Goal: Information Seeking & Learning: Learn about a topic

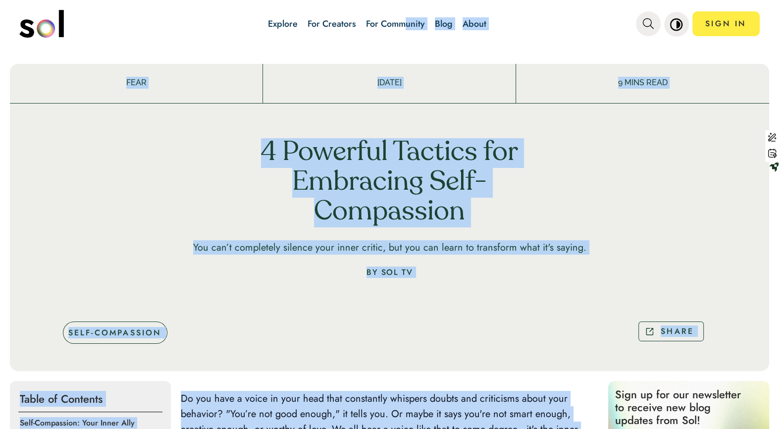
drag, startPoint x: 359, startPoint y: 383, endPoint x: 422, endPoint y: 99, distance: 291.2
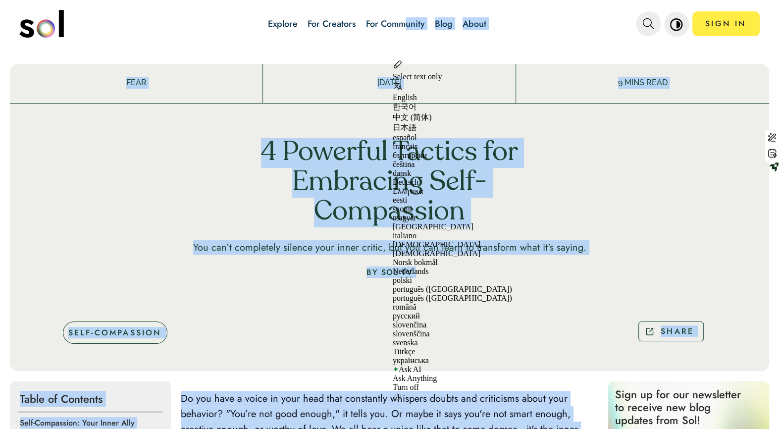
copy div "9 MINS READ 4 Powerful Tactics for Embracing Self-Compassion You can’t complete…"
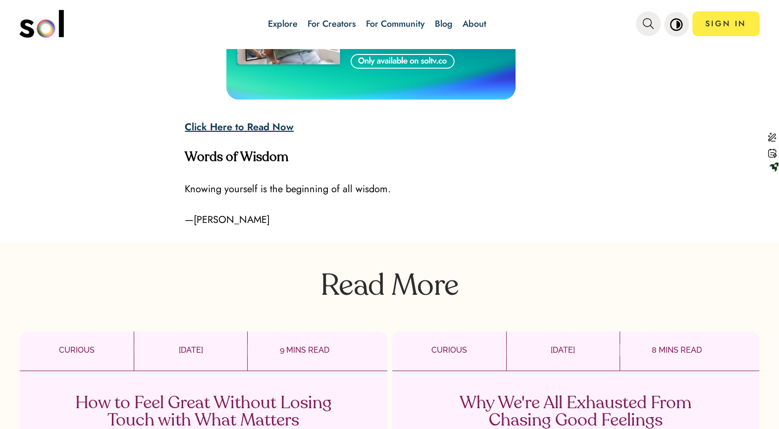
scroll to position [2723, 0]
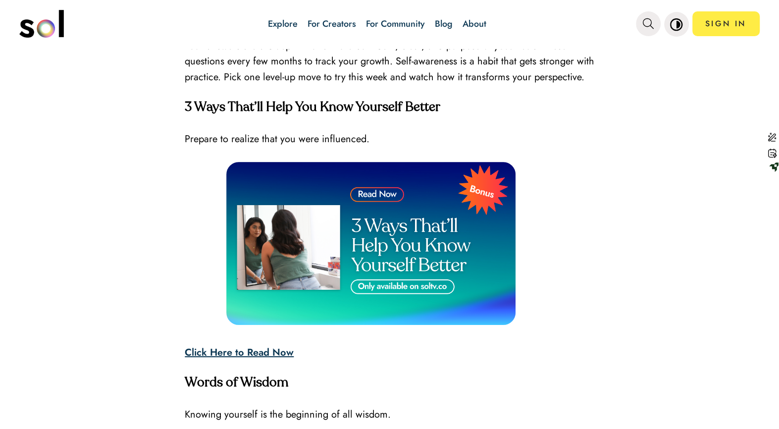
click at [256, 352] on strong "Click Here to Read Now" at bounding box center [239, 352] width 109 height 14
click at [369, 287] on img at bounding box center [370, 243] width 289 height 163
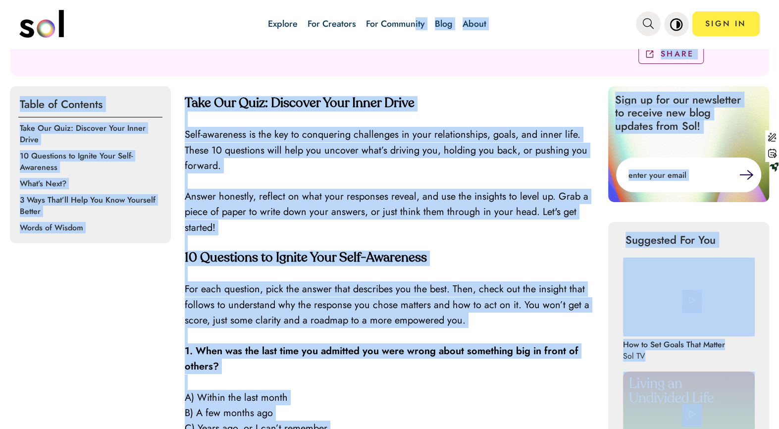
scroll to position [0, 0]
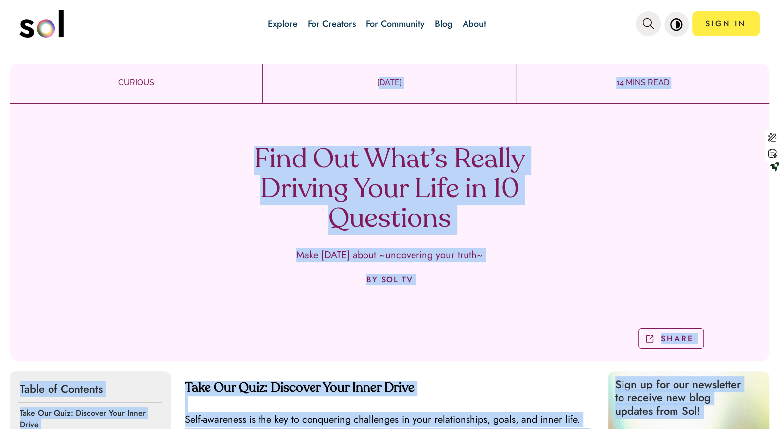
drag, startPoint x: 602, startPoint y: 330, endPoint x: 262, endPoint y: 106, distance: 407.9
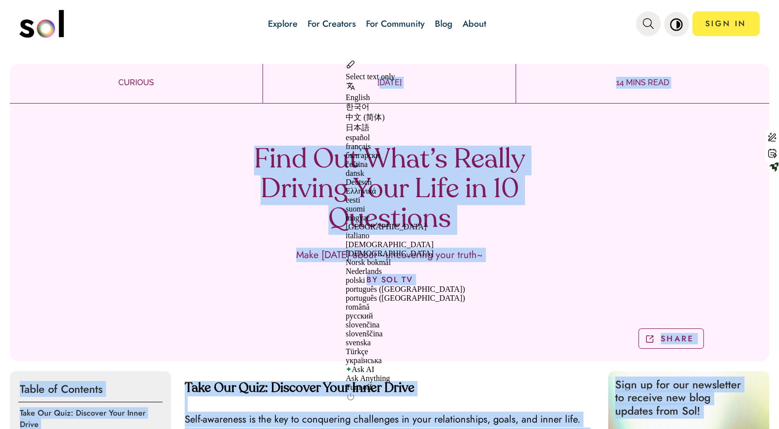
copy div "JUL 31, 2025 14 MINS READ Find Out What’s Really Driving Your Life in 10 Questi…"
